Goal: Task Accomplishment & Management: Complete application form

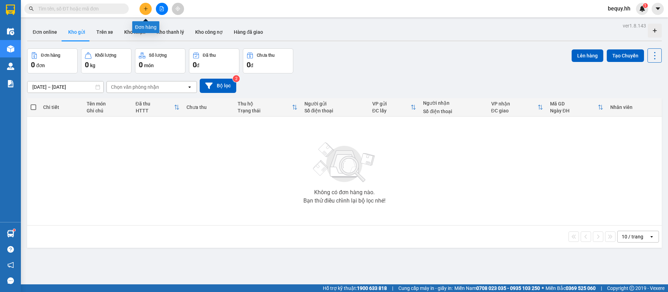
click at [142, 9] on button at bounding box center [145, 9] width 12 height 12
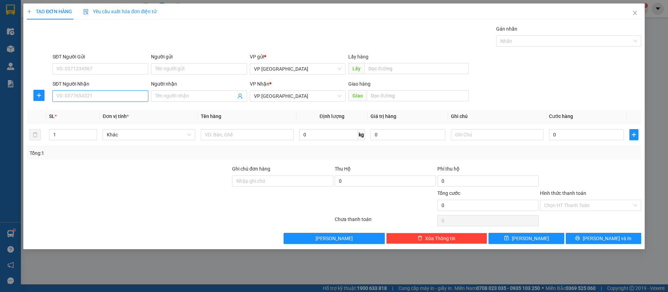
click at [126, 92] on input "SĐT Người Nhận" at bounding box center [101, 95] width 96 height 11
type input "0975348572"
click at [117, 108] on div "0975348572 - [PERSON_NAME]" at bounding box center [100, 110] width 87 height 8
type input "[PERSON_NAME]"
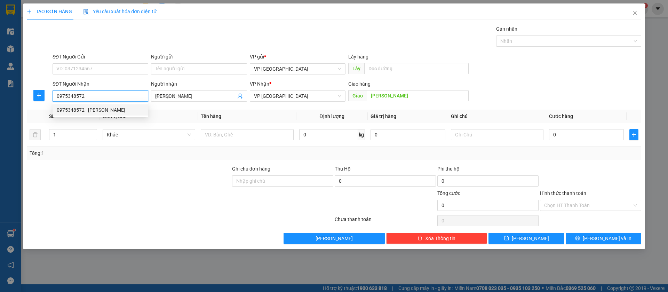
type input "50.000"
type input "0975348572"
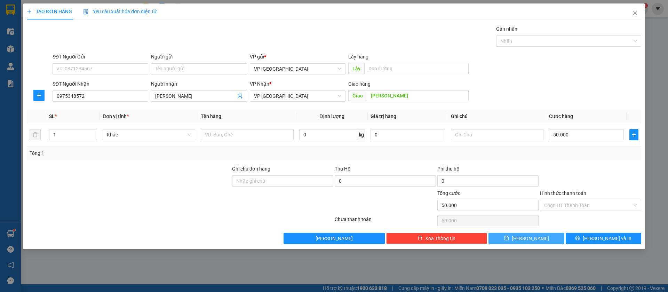
click at [537, 239] on button "[PERSON_NAME]" at bounding box center [525, 238] width 75 height 11
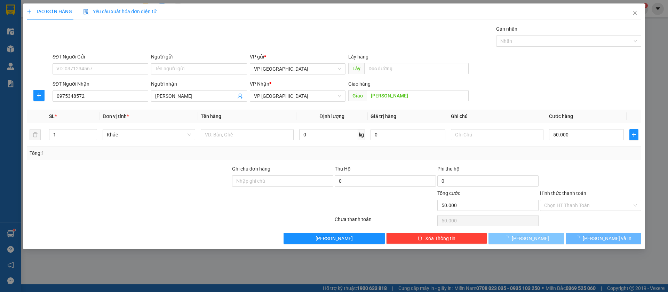
type input "0"
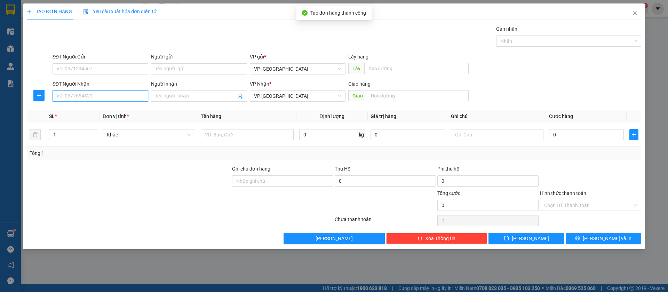
click at [124, 92] on input "SĐT Người Nhận" at bounding box center [101, 95] width 96 height 11
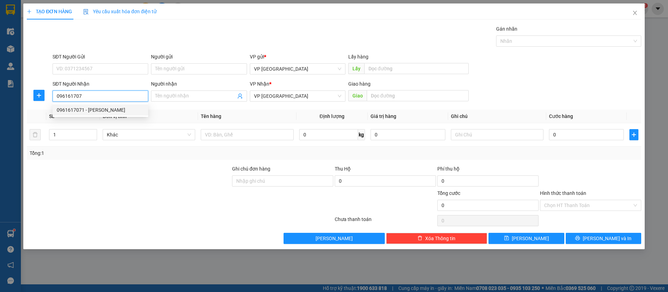
click at [119, 110] on div "0961617071 - [PERSON_NAME]" at bounding box center [100, 110] width 87 height 8
type input "0961617071"
type input "[PERSON_NAME]"
type input "ben cat"
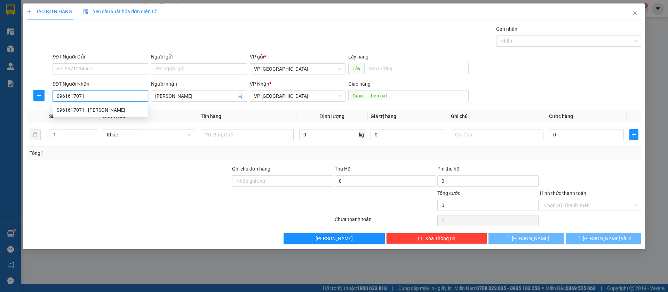
type input "50.000"
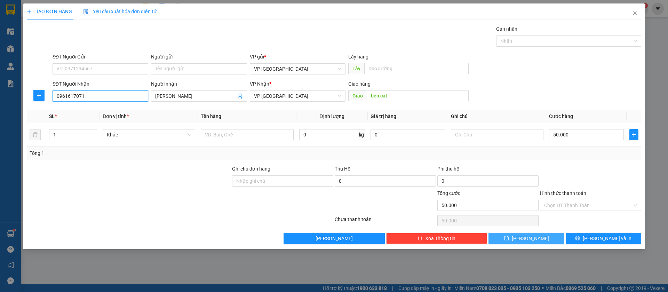
type input "0961617071"
click at [537, 235] on button "[PERSON_NAME]" at bounding box center [525, 238] width 75 height 11
type input "0"
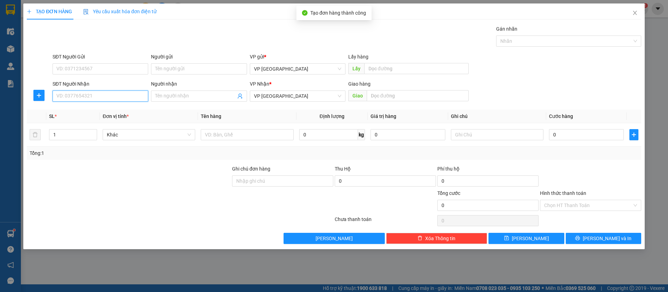
click at [132, 91] on input "SĐT Người Nhận" at bounding box center [101, 95] width 96 height 11
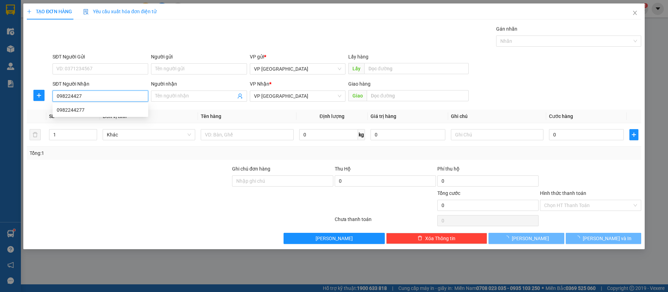
type input "0982244277"
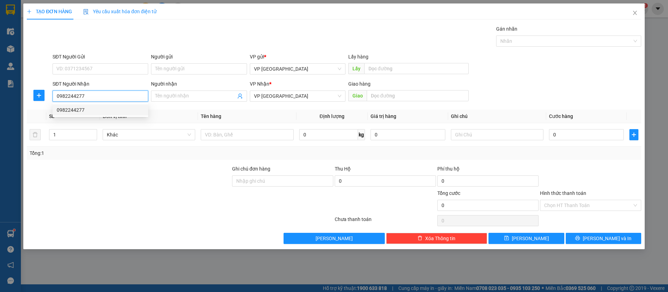
click at [128, 112] on div "0982244277" at bounding box center [100, 110] width 87 height 8
type input "lộc thái cuoc rồi"
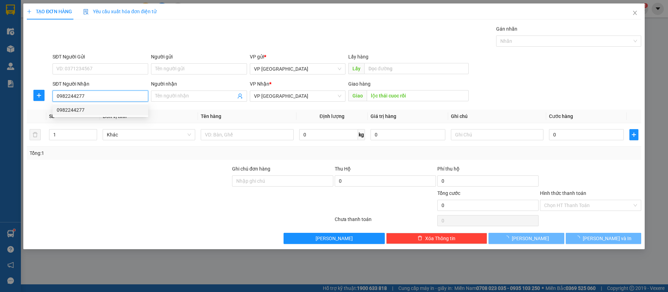
type input "30.000"
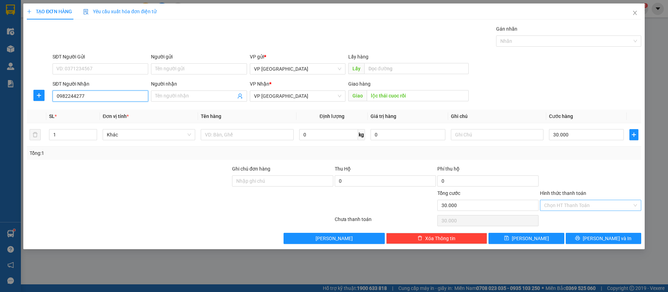
type input "0982244277"
click at [601, 206] on input "Hình thức thanh toán" at bounding box center [588, 205] width 88 height 10
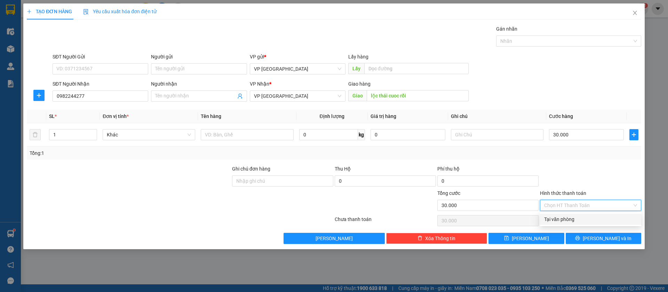
click at [577, 220] on div "Tại văn phòng" at bounding box center [590, 219] width 93 height 8
type input "0"
click at [550, 237] on button "[PERSON_NAME]" at bounding box center [525, 238] width 75 height 11
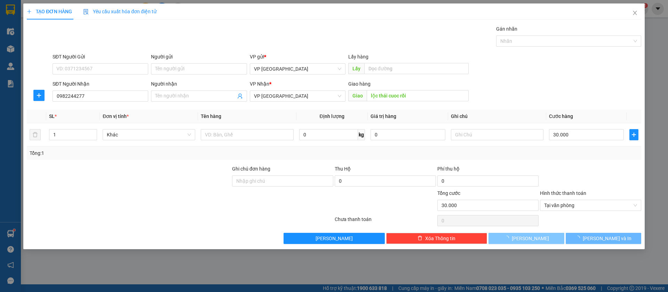
type input "0"
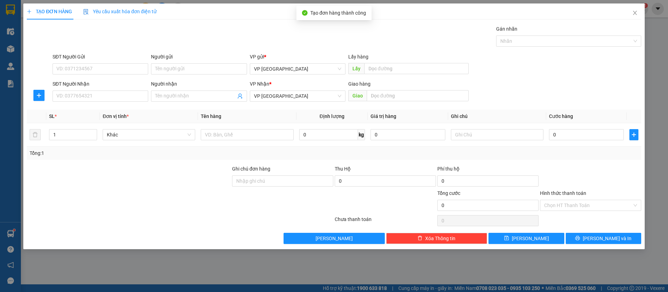
click at [107, 89] on div "SĐT Người Nhận" at bounding box center [101, 85] width 96 height 10
click at [110, 94] on input "SĐT Người Nhận" at bounding box center [101, 95] width 96 height 11
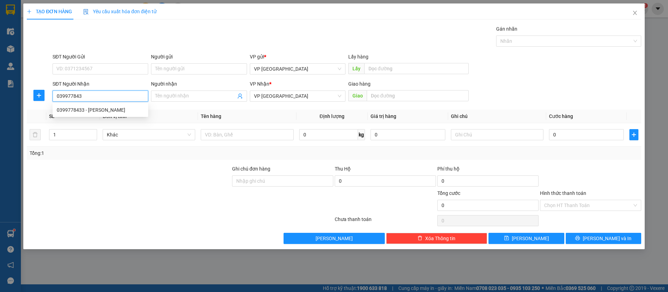
type input "0399778433"
click at [113, 109] on div "0399778433 - [PERSON_NAME]" at bounding box center [100, 110] width 87 height 8
type input "[PERSON_NAME]"
type input "duc tien tan khai"
type input "150.000"
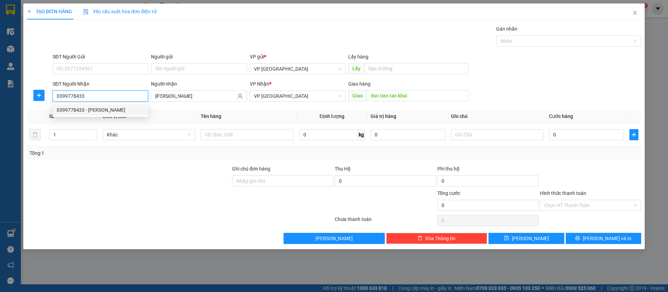
type input "150.000"
type input "0399778433"
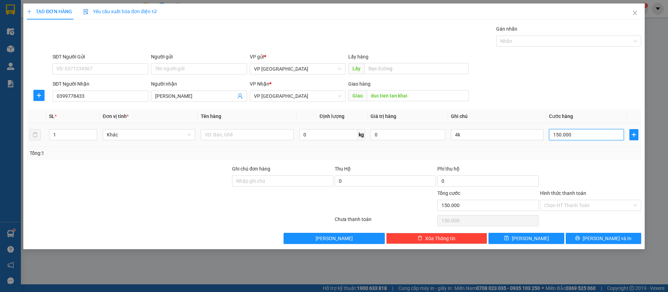
click at [562, 133] on input "150.000" at bounding box center [586, 134] width 75 height 11
type input "3"
type input "30"
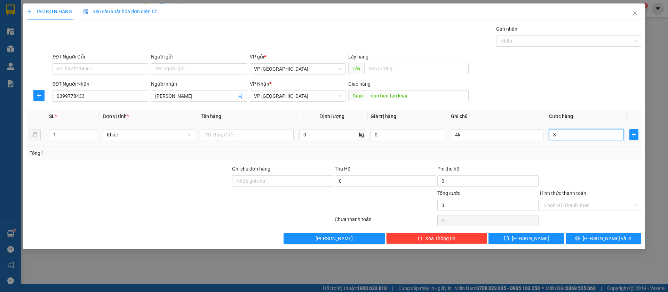
type input "30"
type input "300"
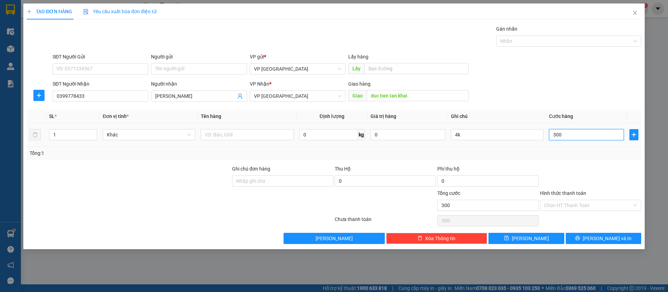
type input "3.000"
type input "30.000"
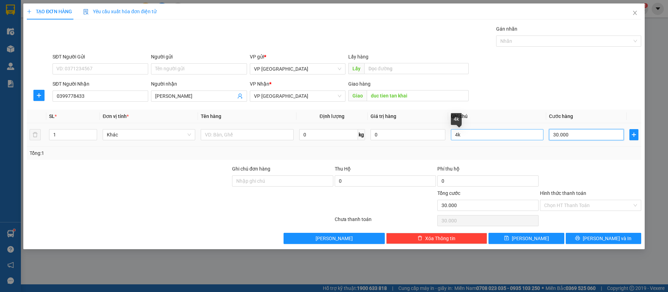
type input "30.000"
click at [520, 135] on input "4k" at bounding box center [497, 134] width 93 height 11
type input "4"
click at [513, 135] on input "text" at bounding box center [497, 134] width 93 height 11
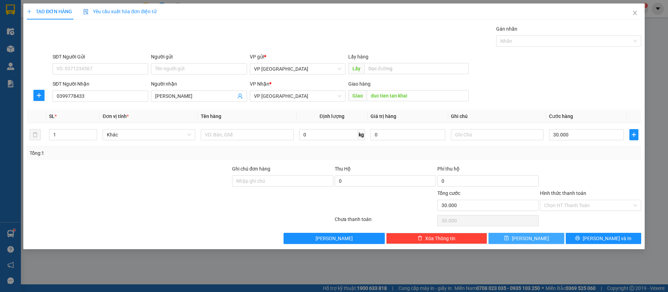
click at [550, 233] on button "[PERSON_NAME]" at bounding box center [525, 238] width 75 height 11
type input "0"
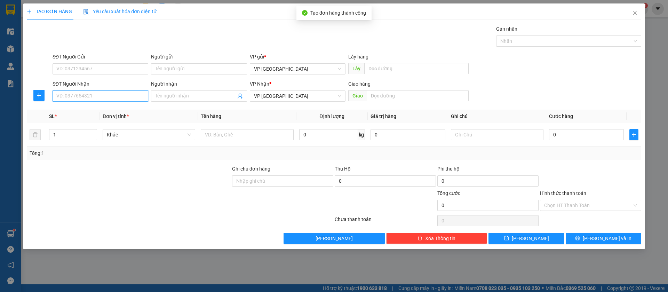
click at [129, 96] on input "SĐT Người Nhận" at bounding box center [101, 95] width 96 height 11
click at [90, 95] on input "078303777" at bounding box center [101, 95] width 96 height 11
type input "0783037777"
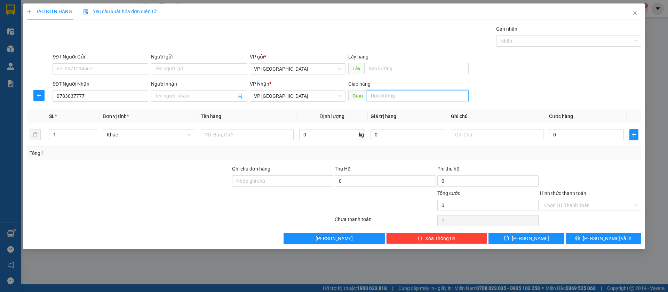
click at [449, 92] on input "text" at bounding box center [418, 95] width 102 height 11
type input "[PERSON_NAME]"
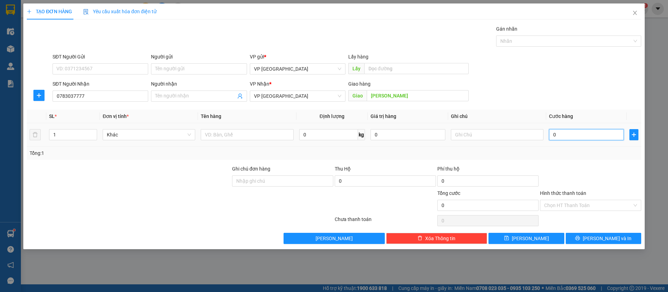
click at [574, 133] on input "0" at bounding box center [586, 134] width 75 height 11
type input "4"
type input "40"
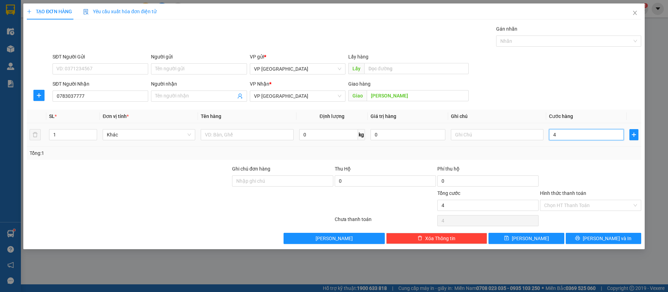
type input "40"
type input "400"
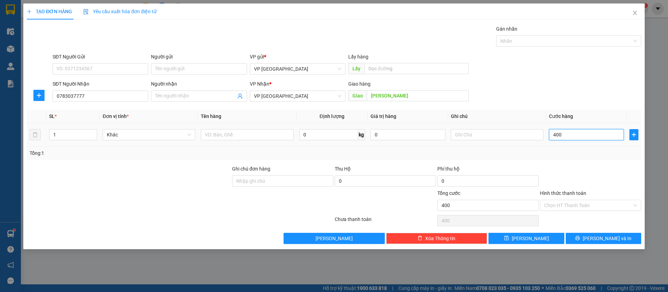
type input "4.000"
type input "40.000"
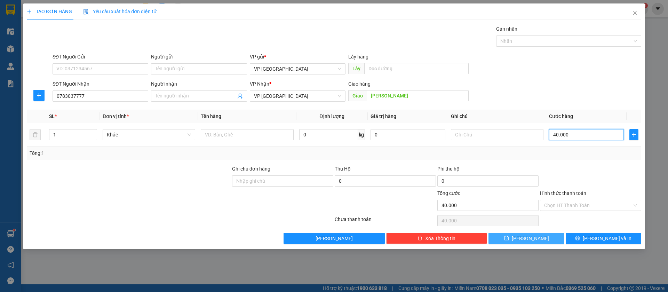
type input "40.000"
click at [509, 239] on icon "save" at bounding box center [506, 237] width 5 height 5
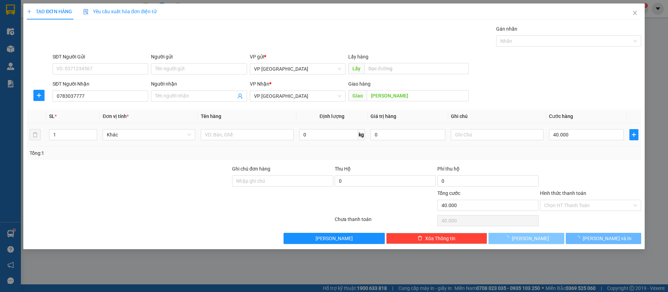
type input "0"
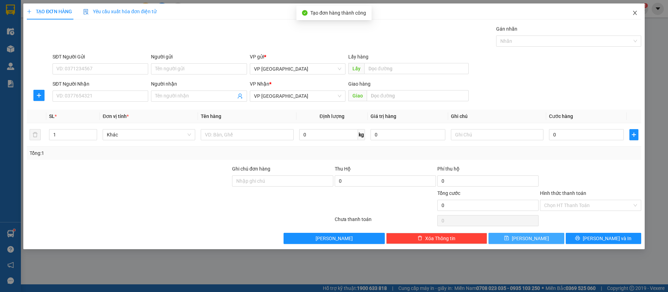
click at [635, 13] on icon "close" at bounding box center [635, 13] width 6 height 6
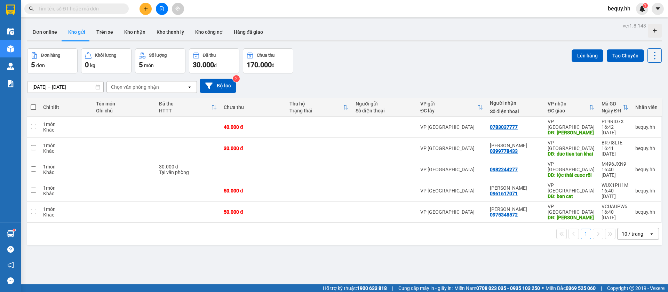
click at [32, 104] on span at bounding box center [34, 107] width 6 height 6
click at [33, 104] on input "checkbox" at bounding box center [33, 104] width 0 height 0
checkbox input "true"
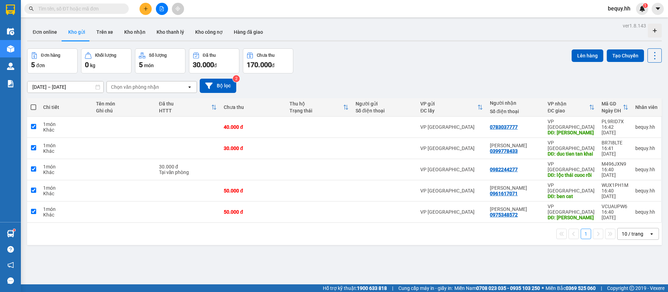
checkbox input "true"
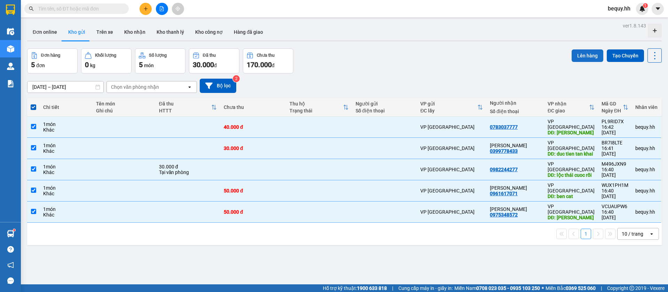
click at [578, 54] on button "Lên hàng" at bounding box center [587, 55] width 32 height 13
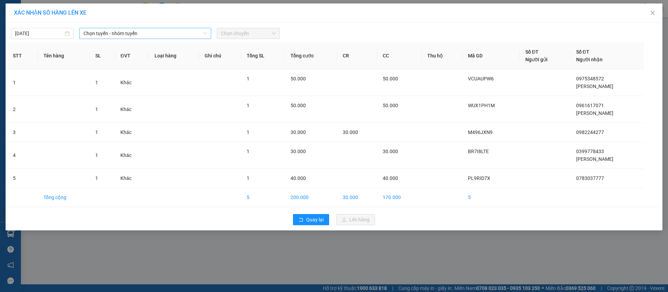
click at [168, 33] on span "Chọn tuyến - nhóm tuyến" at bounding box center [144, 33] width 123 height 10
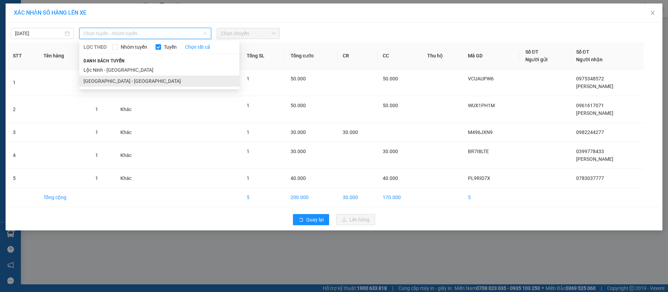
click at [134, 79] on li "[GEOGRAPHIC_DATA] - [GEOGRAPHIC_DATA]" at bounding box center [159, 80] width 160 height 11
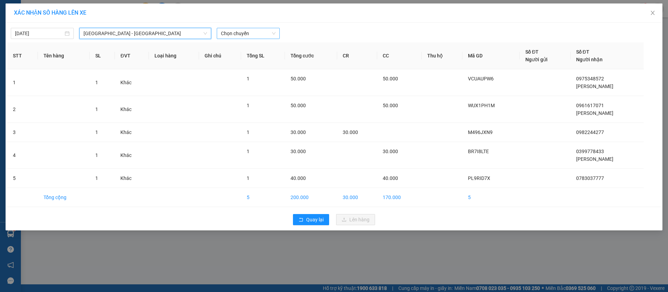
click at [221, 32] on span "Chọn chuyến" at bounding box center [248, 33] width 55 height 10
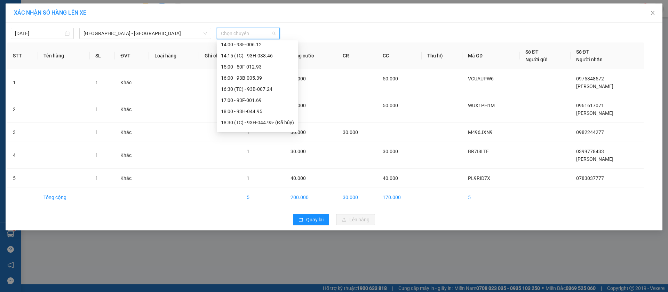
scroll to position [156, 0]
click at [248, 43] on div "16:30 (TC) - 93B-007.24" at bounding box center [257, 47] width 73 height 8
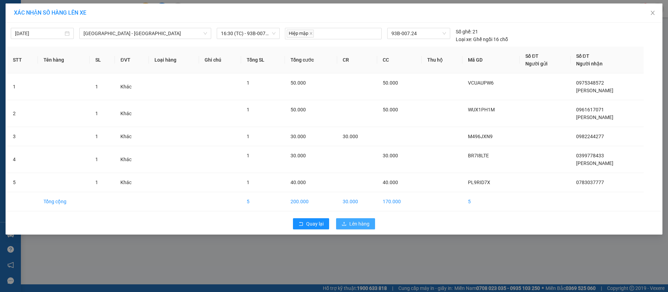
click at [354, 222] on span "Lên hàng" at bounding box center [359, 224] width 20 height 8
